Goal: Information Seeking & Learning: Learn about a topic

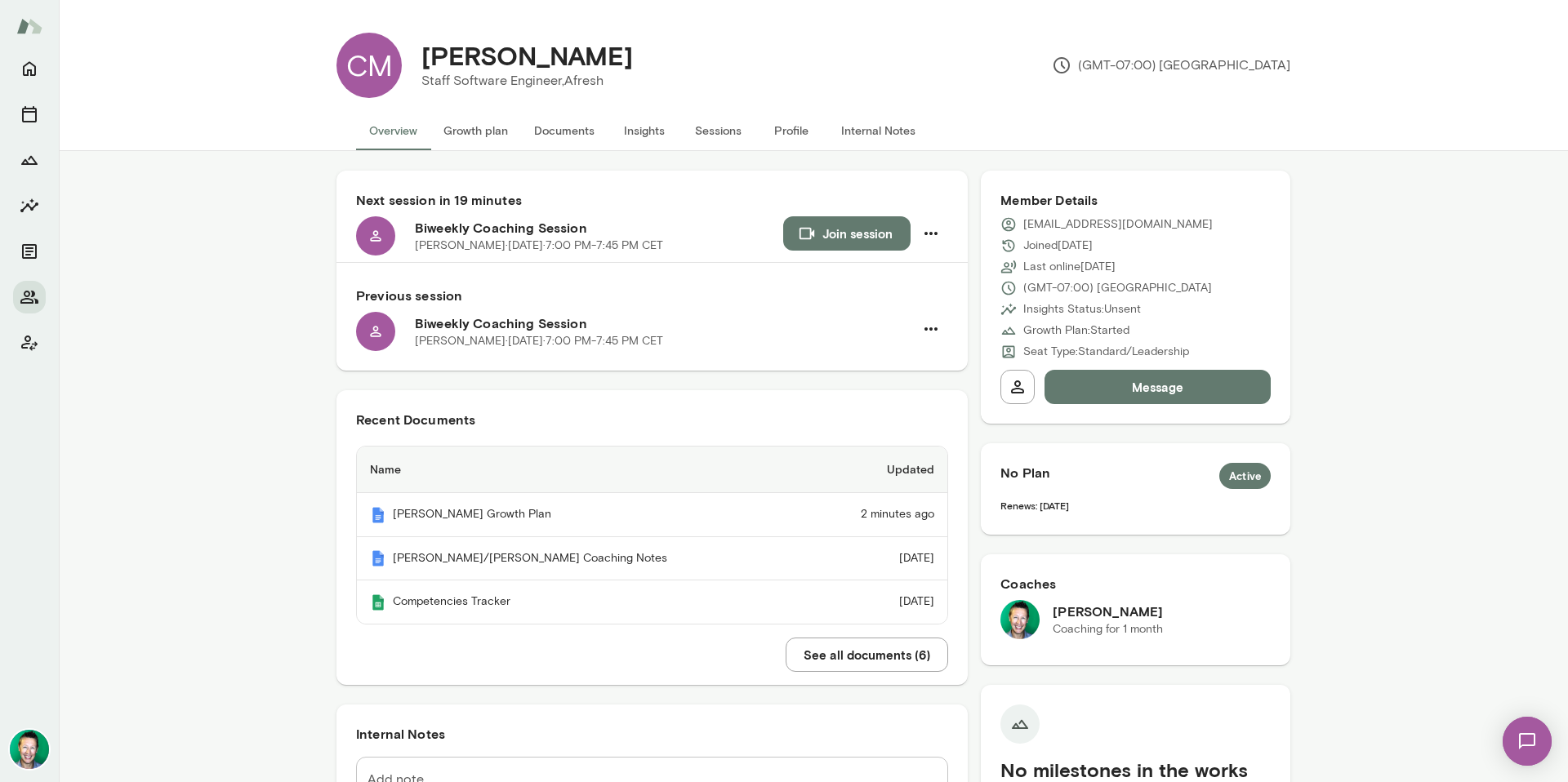
click at [849, 651] on button "See all documents ( 6 )" at bounding box center [867, 655] width 162 height 34
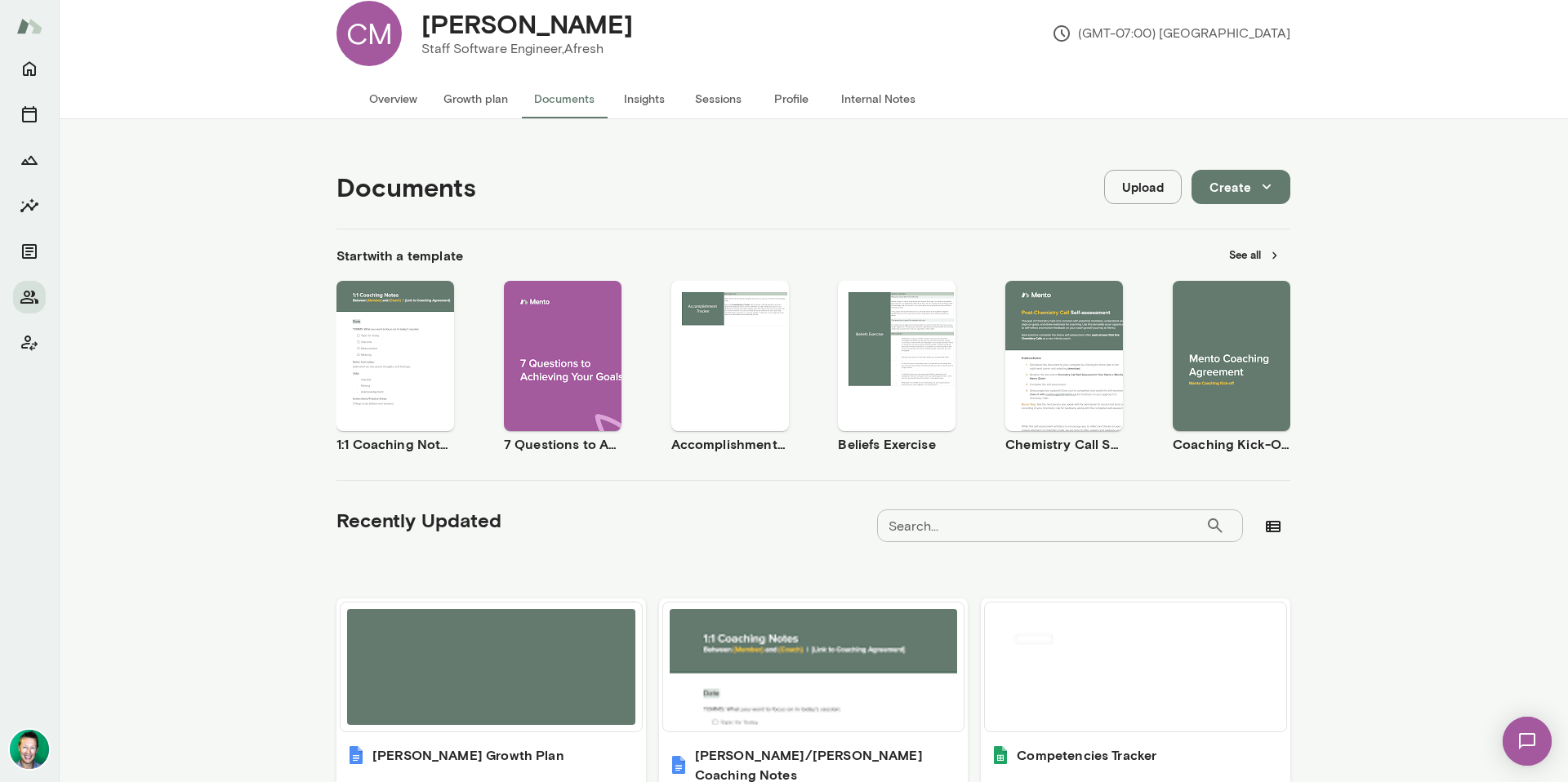
scroll to position [44, 0]
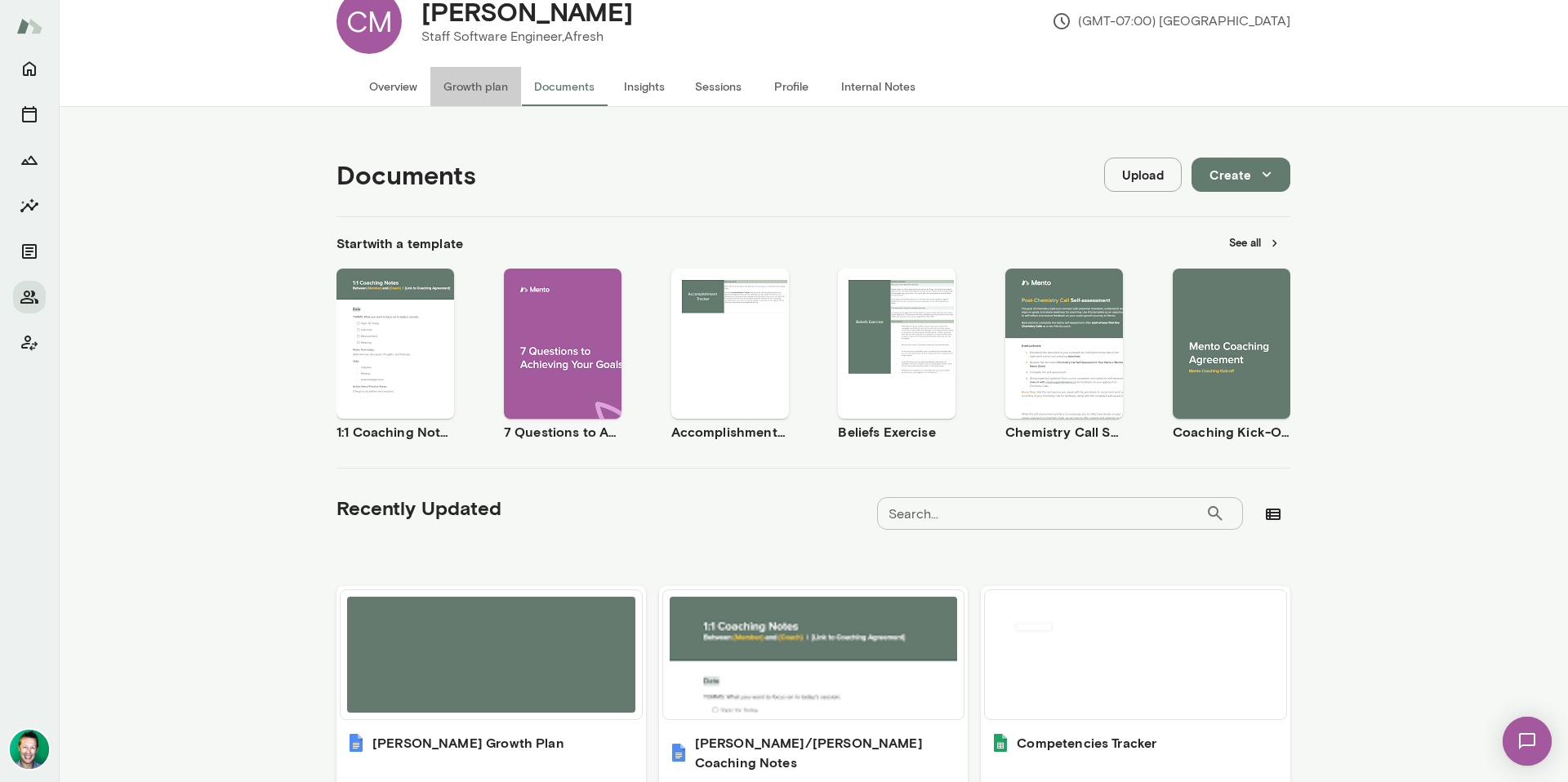
click at [465, 84] on button "Growth plan" at bounding box center [475, 87] width 91 height 40
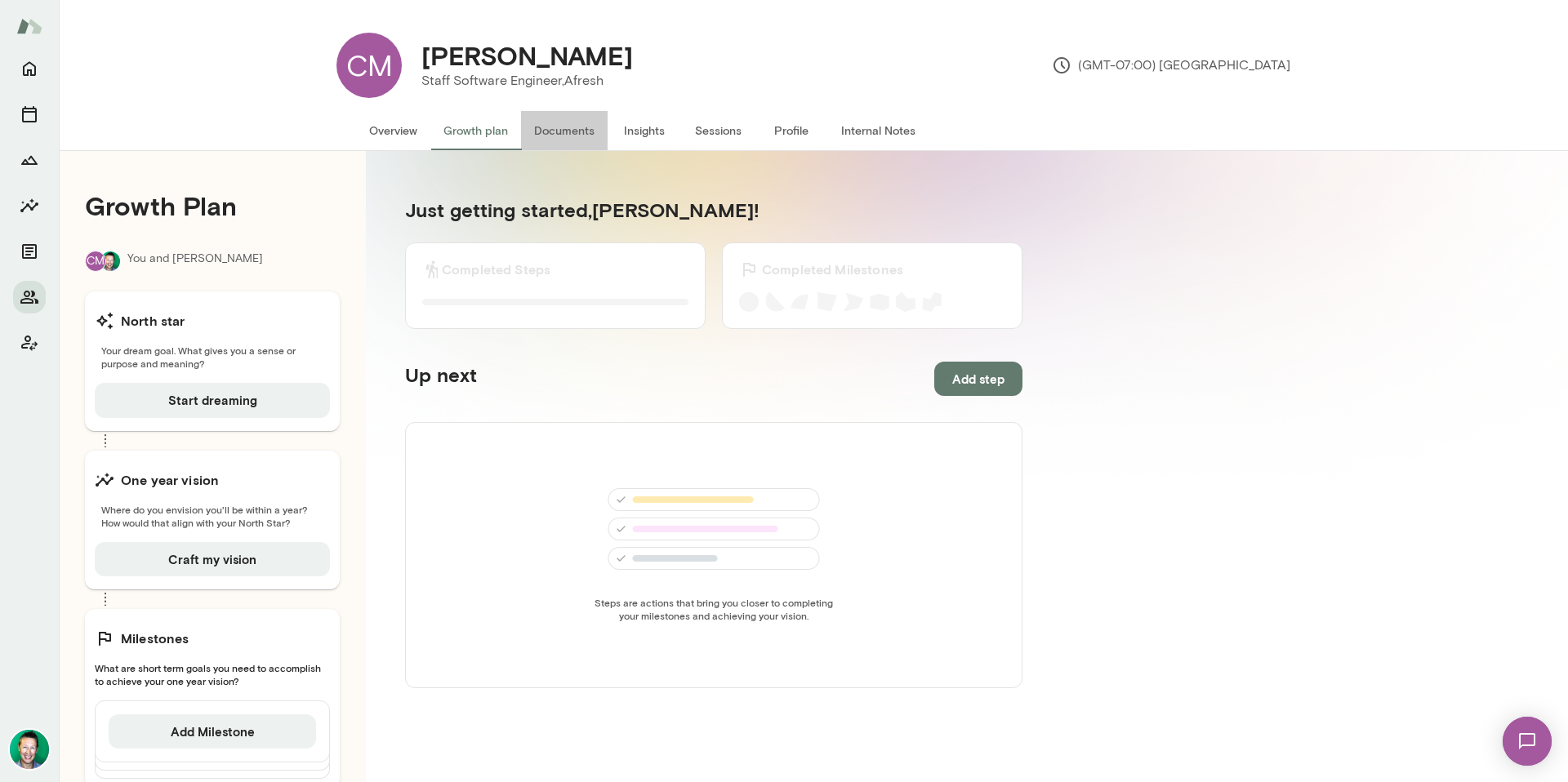
click at [551, 129] on button "Documents" at bounding box center [564, 131] width 87 height 40
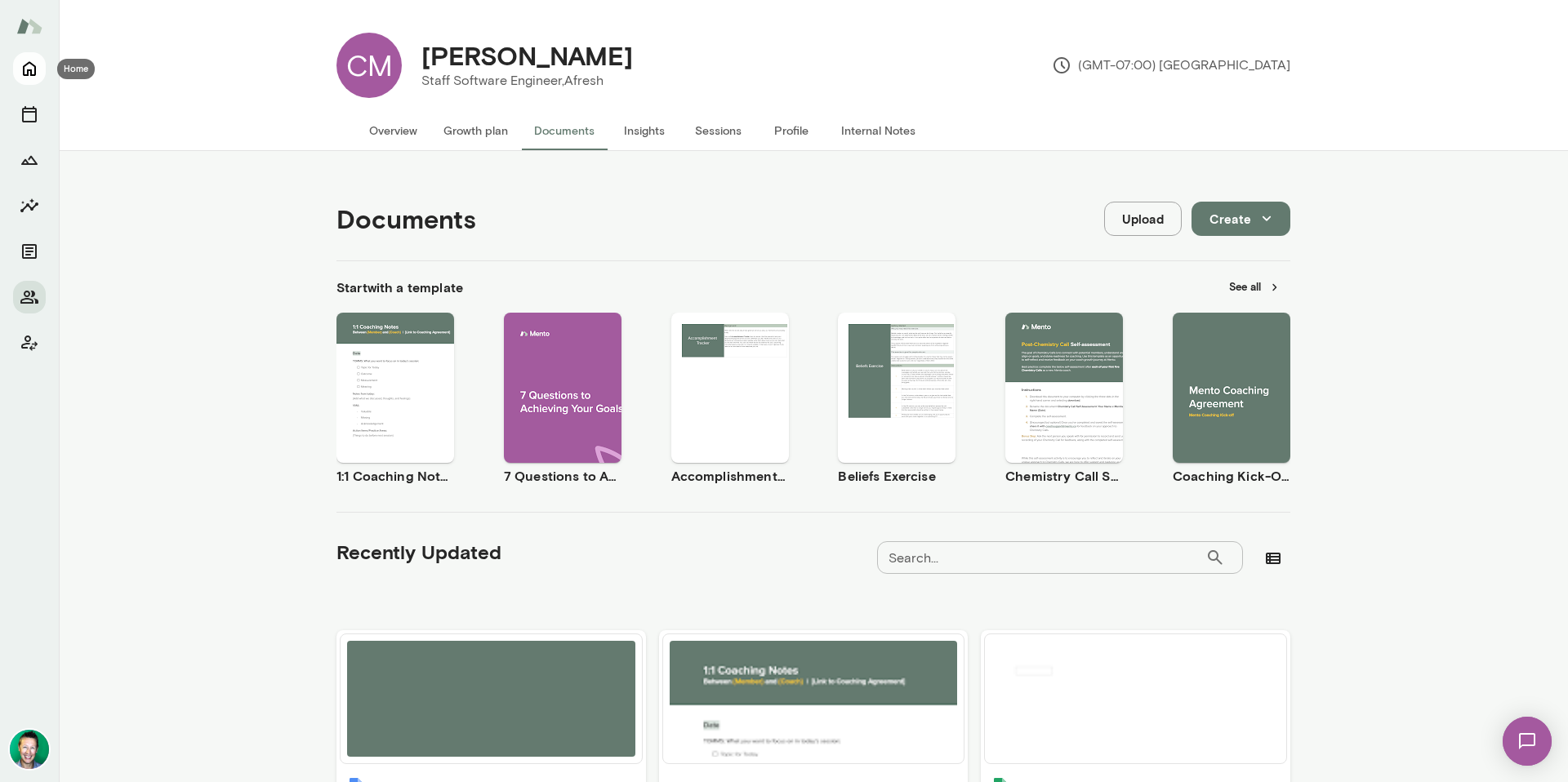
click at [28, 68] on icon "Home" at bounding box center [29, 68] width 20 height 20
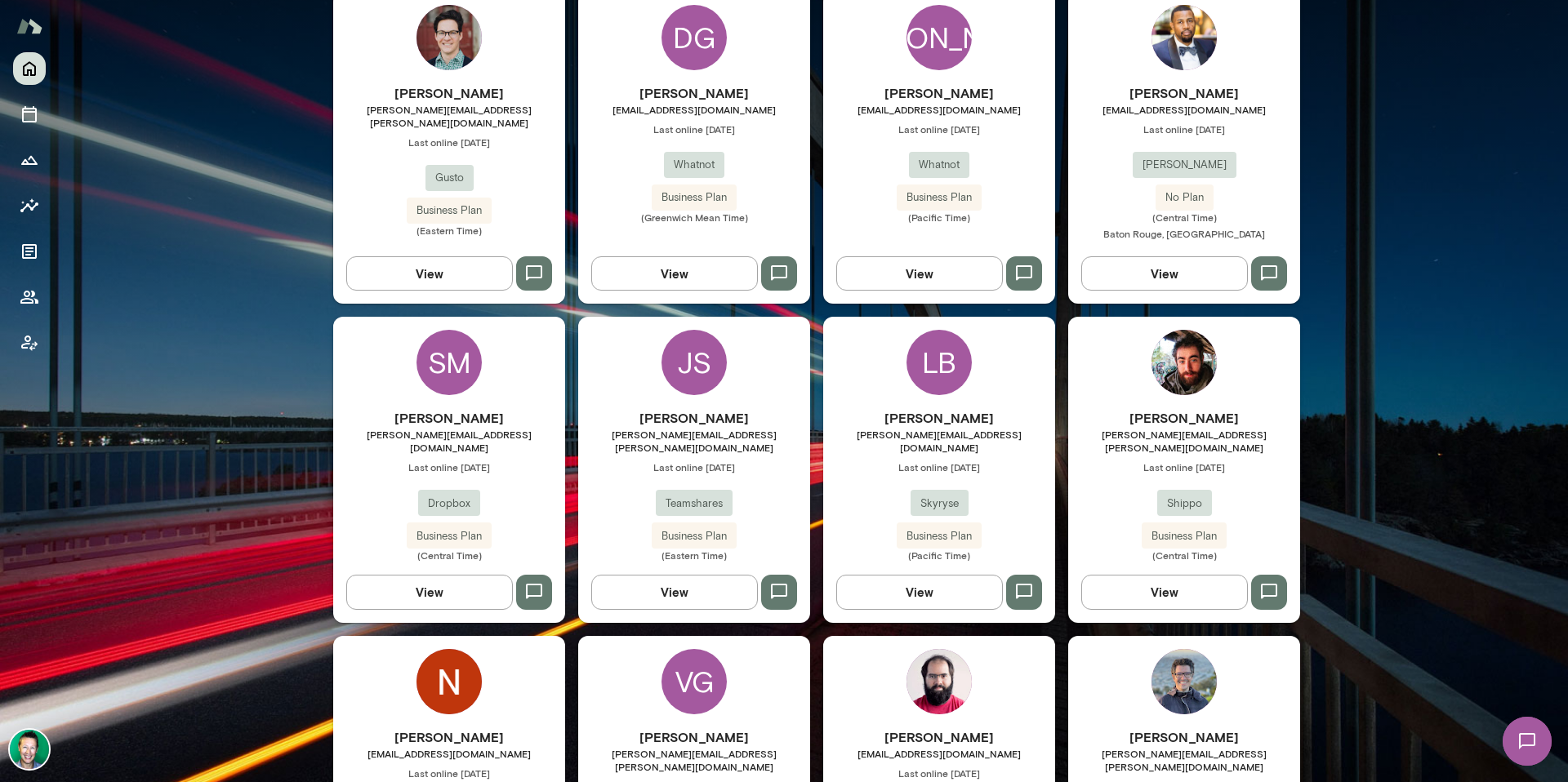
scroll to position [458, 0]
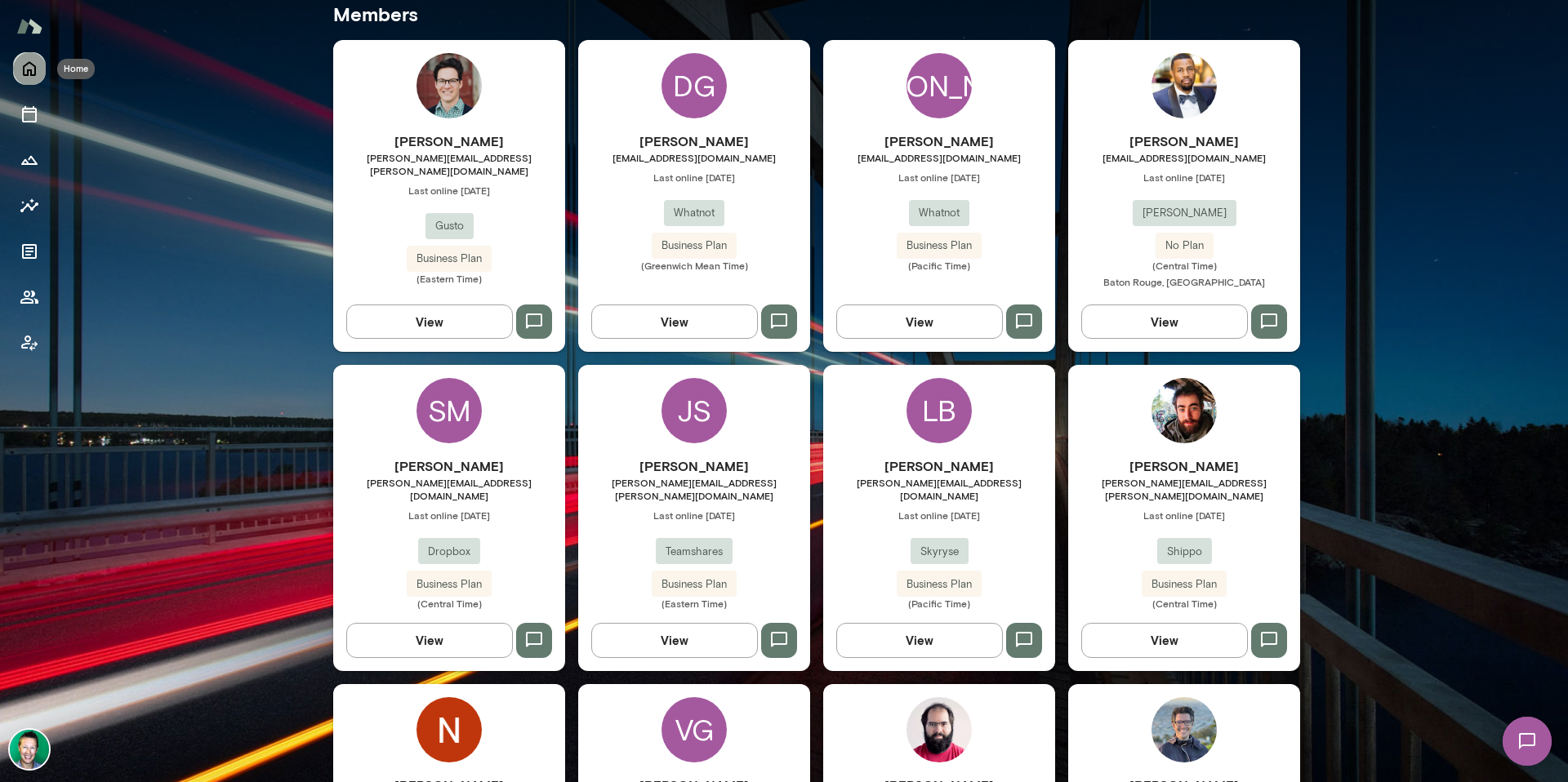
click at [27, 59] on icon "Home" at bounding box center [29, 68] width 20 height 20
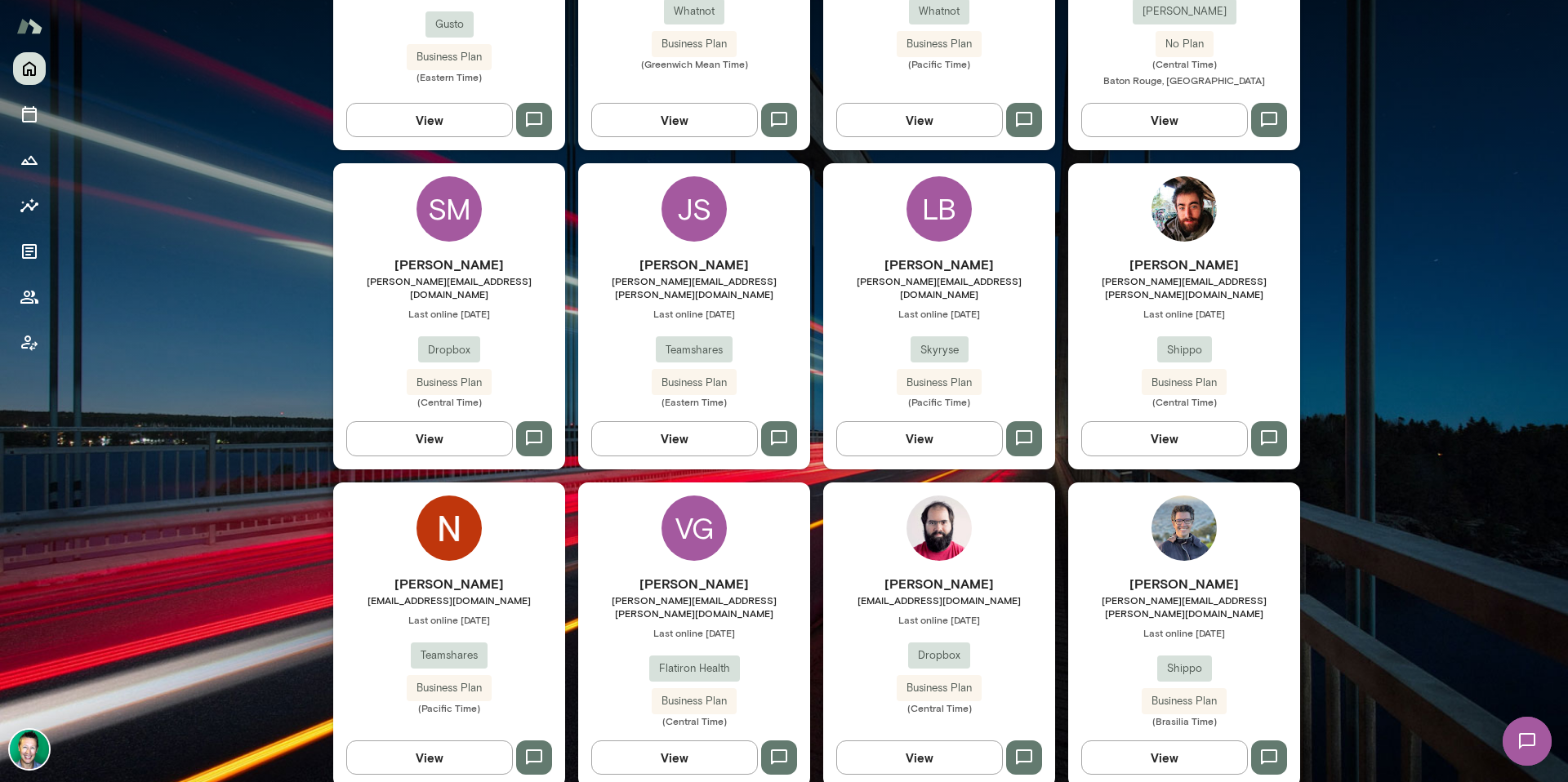
scroll to position [672, 0]
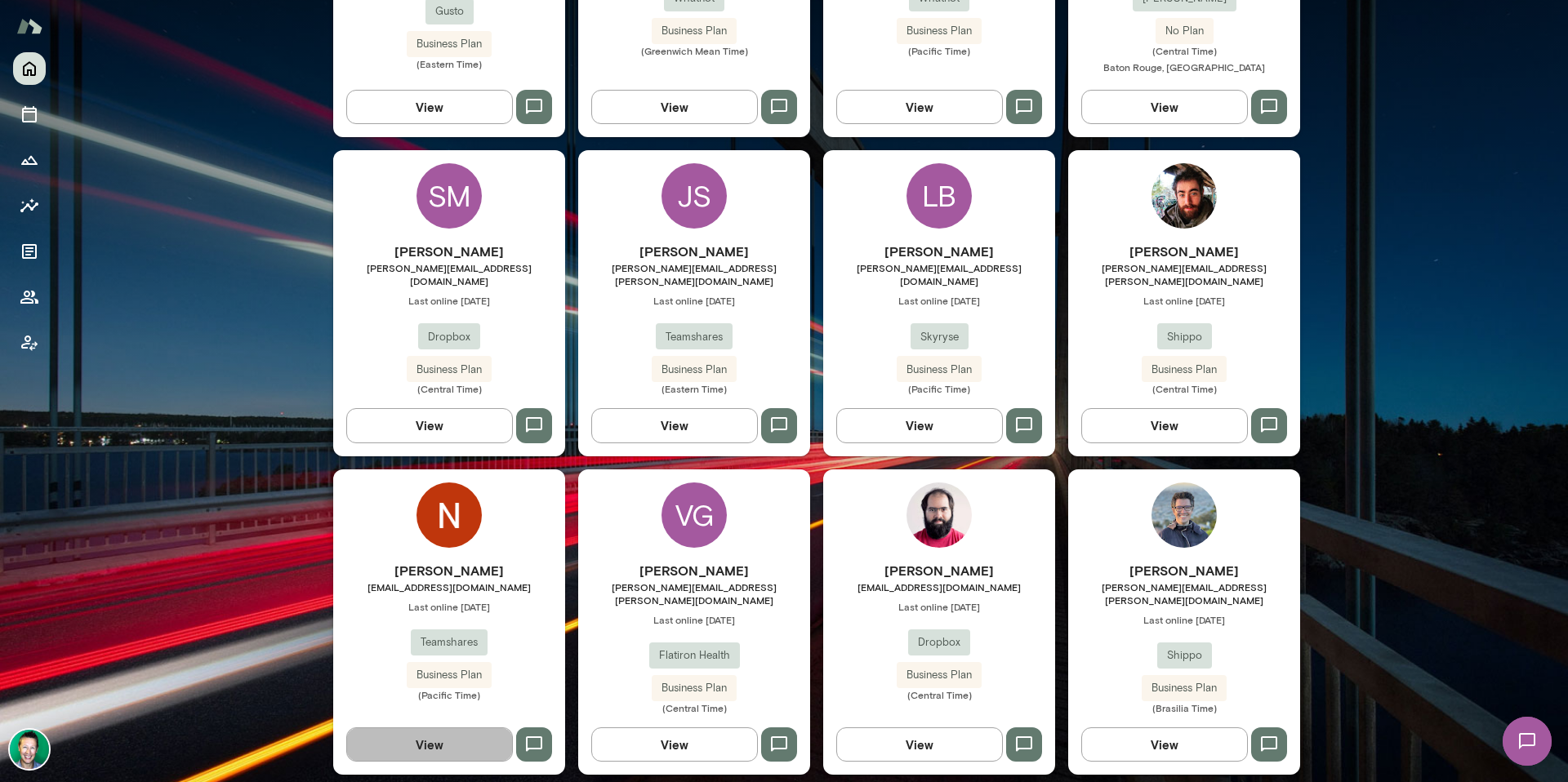
click at [410, 727] on button "View" at bounding box center [429, 744] width 167 height 34
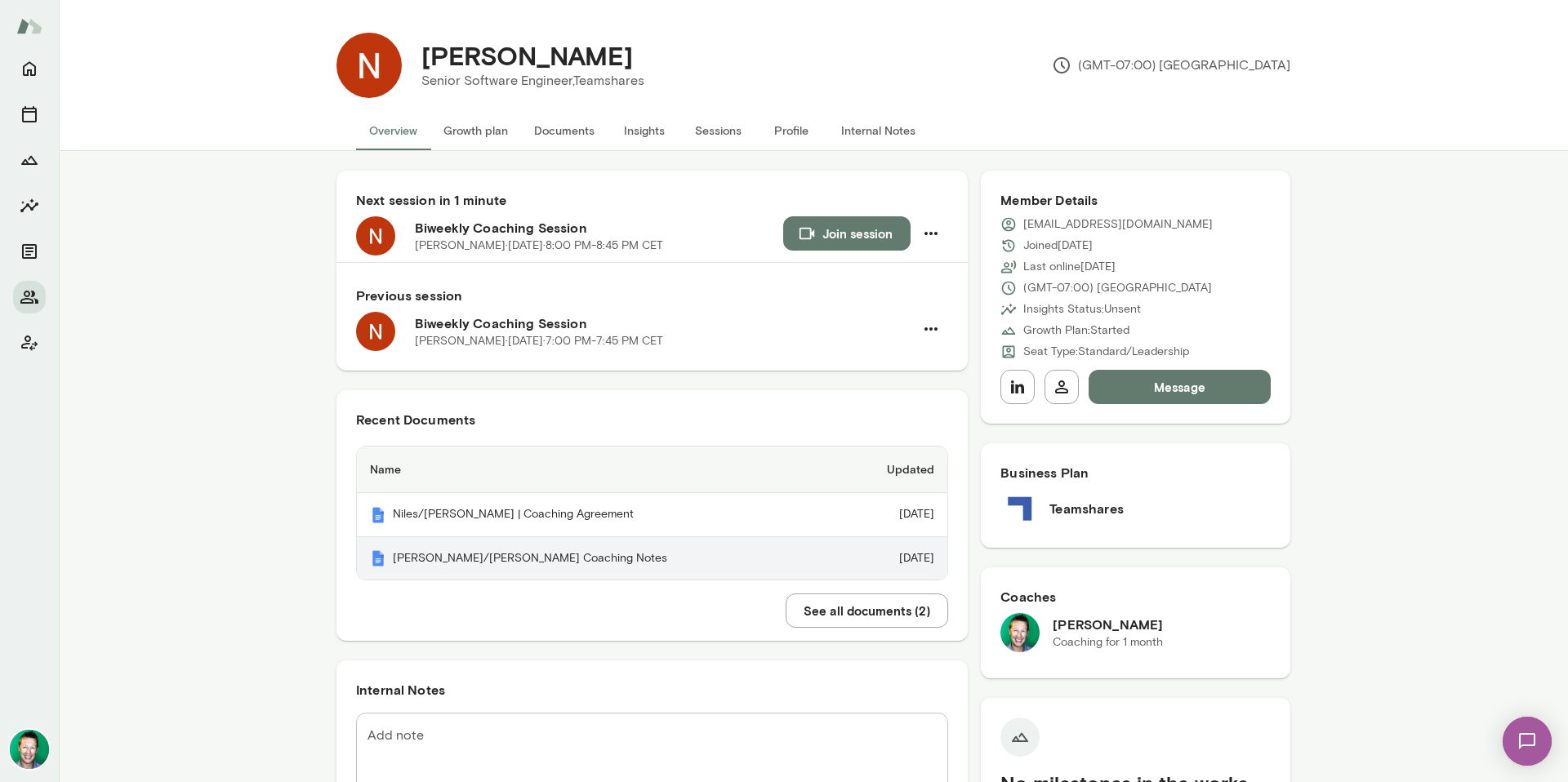
click at [519, 565] on th "[PERSON_NAME]/[PERSON_NAME] Coaching Notes" at bounding box center [597, 559] width 481 height 43
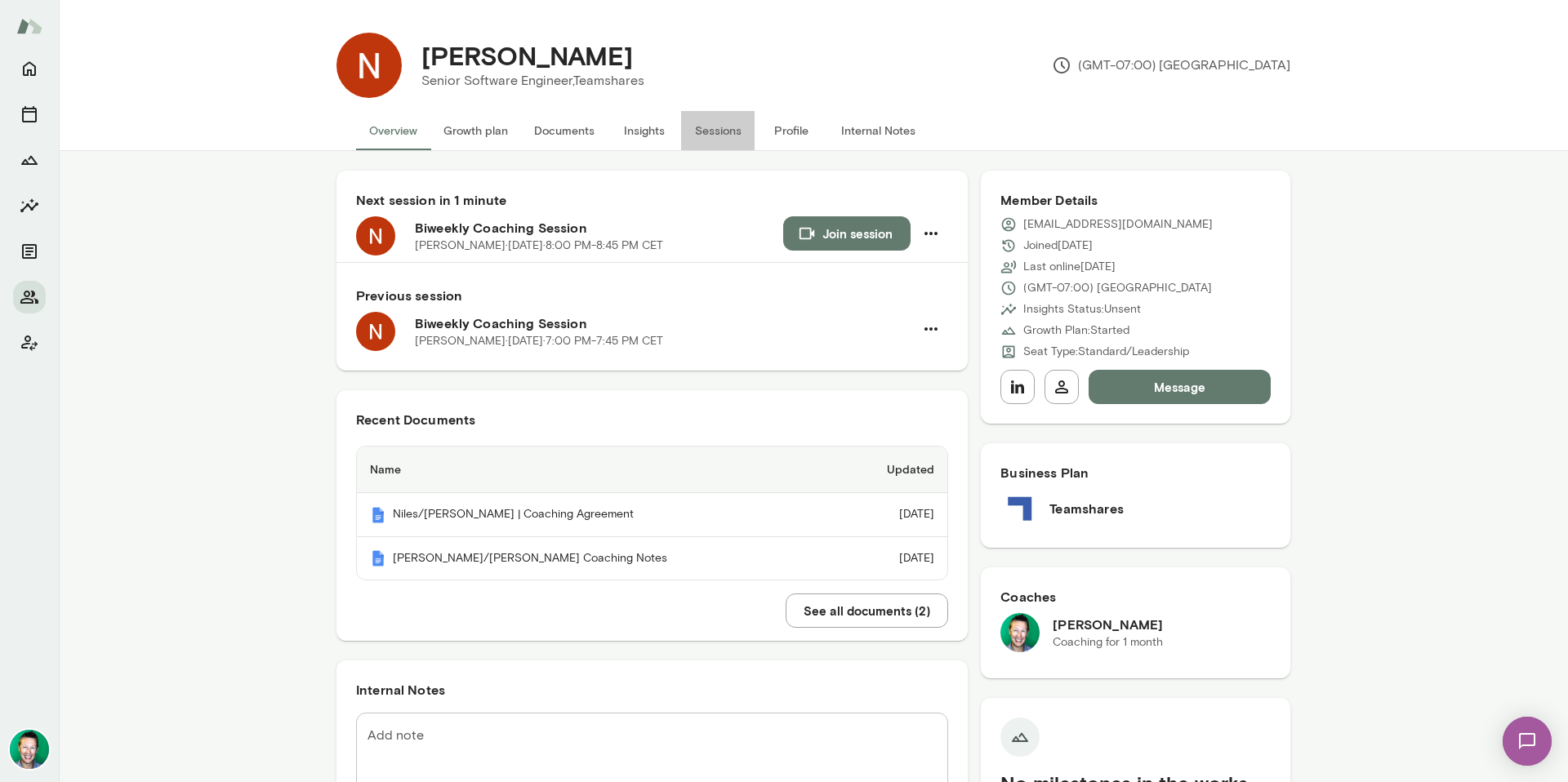
click at [698, 131] on button "Sessions" at bounding box center [718, 131] width 74 height 40
